Goal: Use online tool/utility: Use online tool/utility

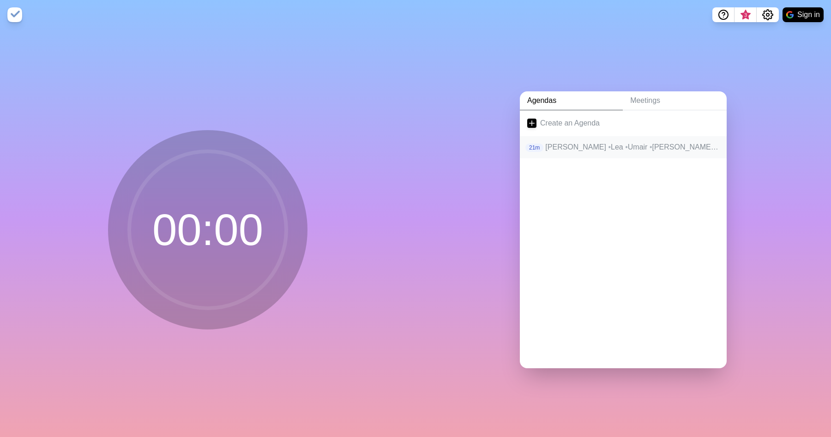
click at [631, 143] on p "Heiko • Lea • Umair • [PERSON_NAME] • [PERSON_NAME] • Jan • [PERSON_NAME]" at bounding box center [632, 147] width 174 height 11
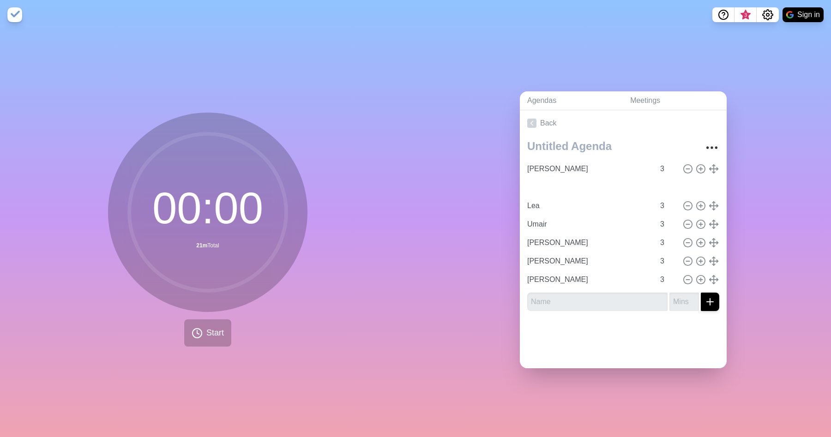
type input "Jan"
type input "Lea"
type input "Umair"
type input "[PERSON_NAME]"
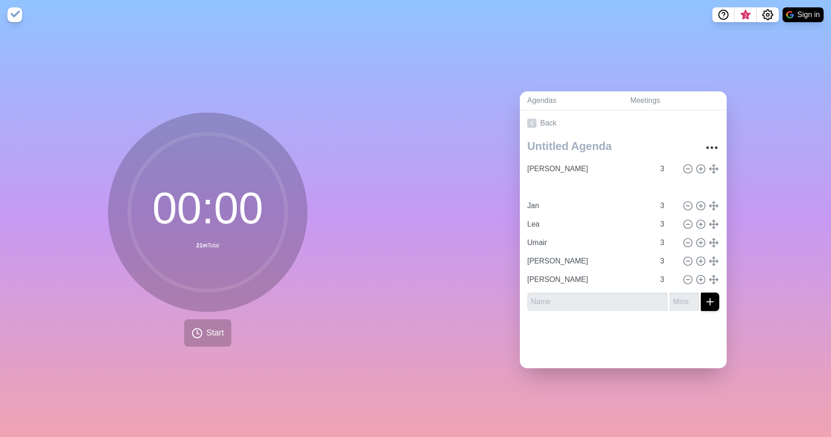
type input "[PERSON_NAME]"
type input "Jan"
type input "Lea"
type input "Umair"
type input "Jan"
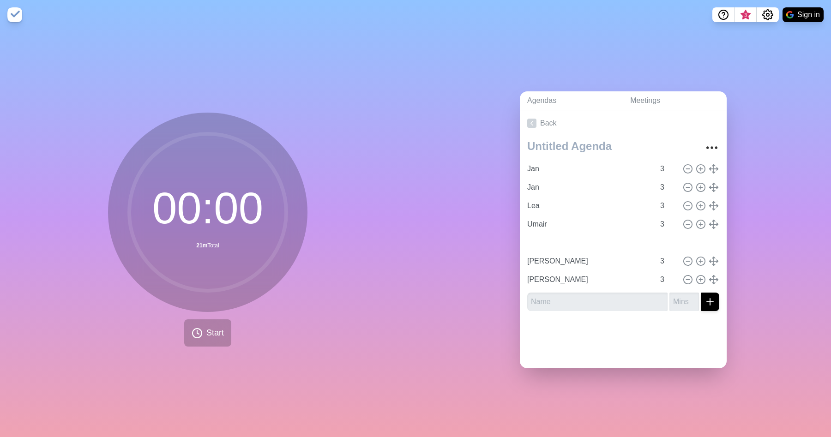
type input "Lea"
type input "Umair"
type input "[PERSON_NAME]"
click at [687, 239] on icon at bounding box center [687, 243] width 10 height 10
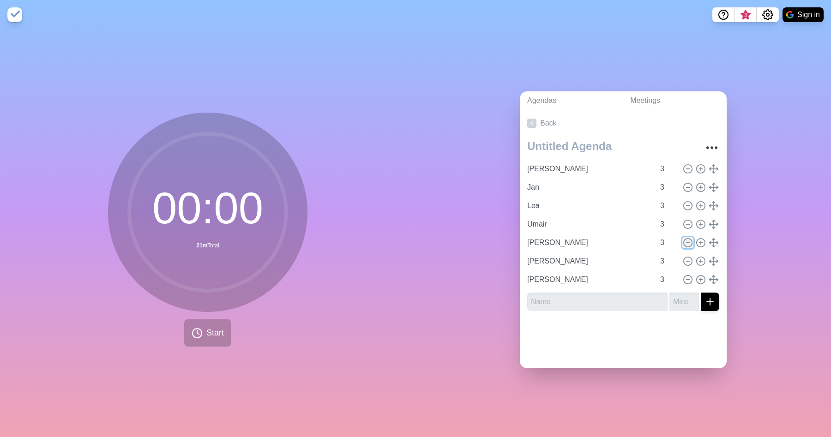
type input "[PERSON_NAME]"
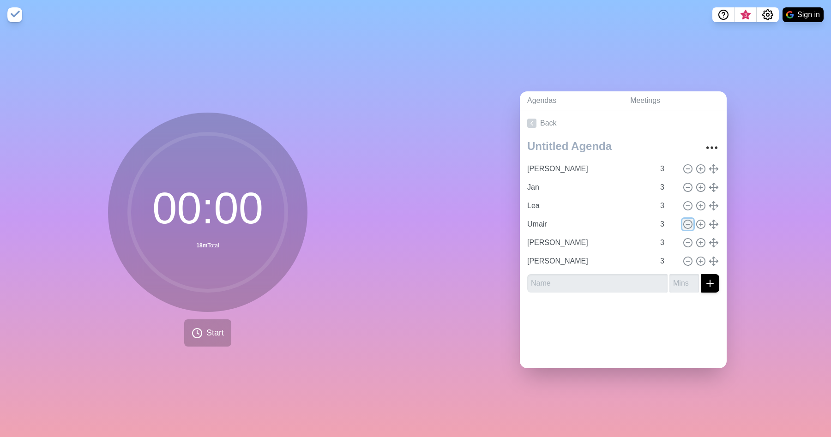
click at [688, 222] on icon at bounding box center [687, 224] width 10 height 10
type input "[PERSON_NAME]"
